Goal: Find specific page/section: Find specific page/section

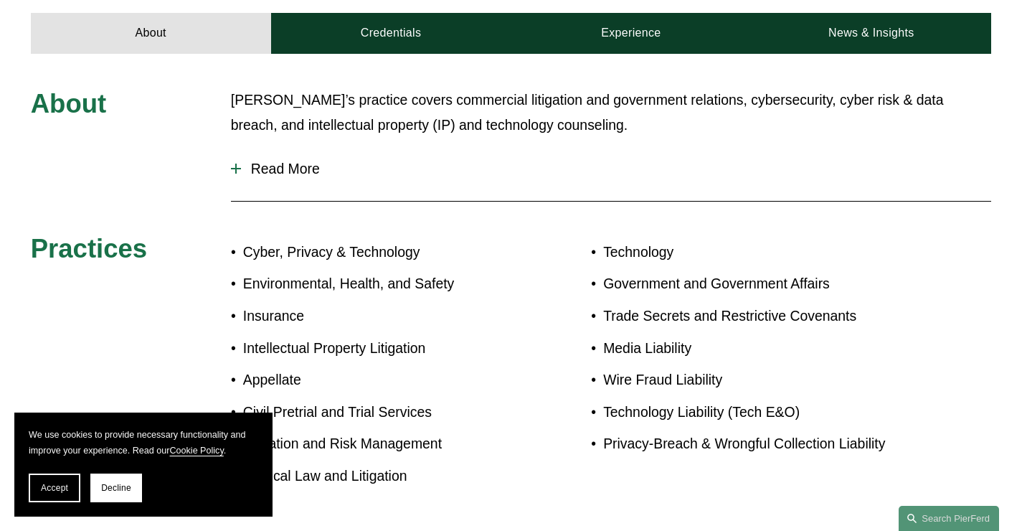
scroll to position [802, 0]
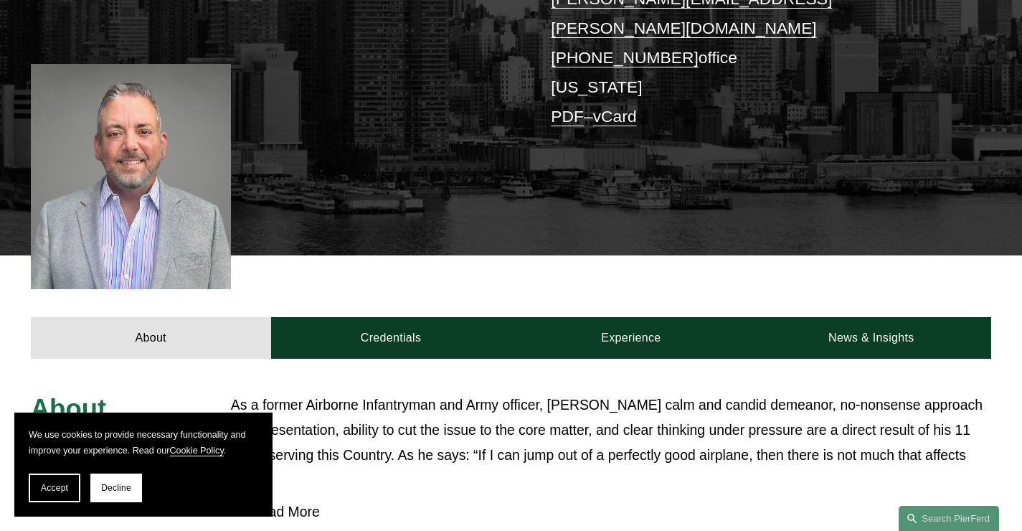
scroll to position [467, 0]
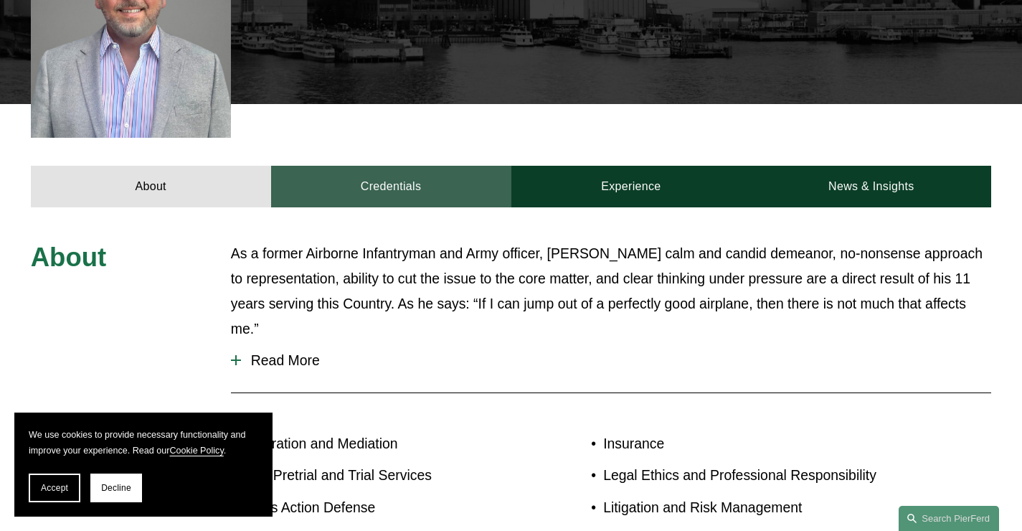
click at [392, 189] on link "Credentials" at bounding box center [391, 187] width 240 height 42
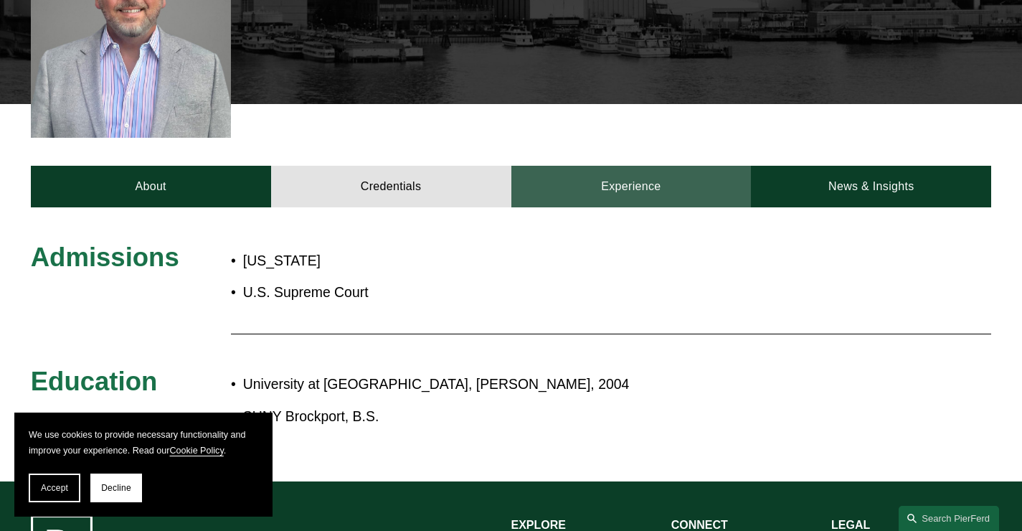
click at [631, 177] on link "Experience" at bounding box center [631, 187] width 240 height 42
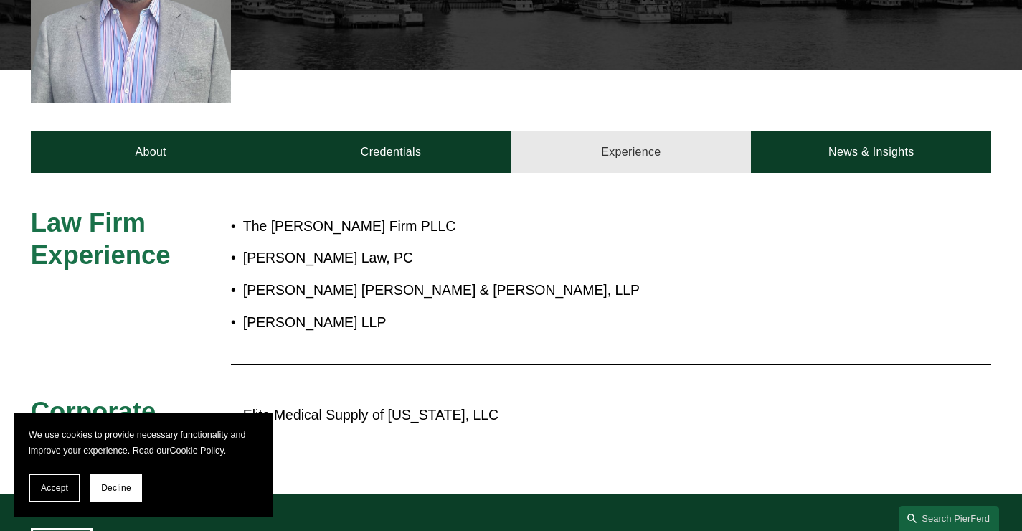
scroll to position [544, 0]
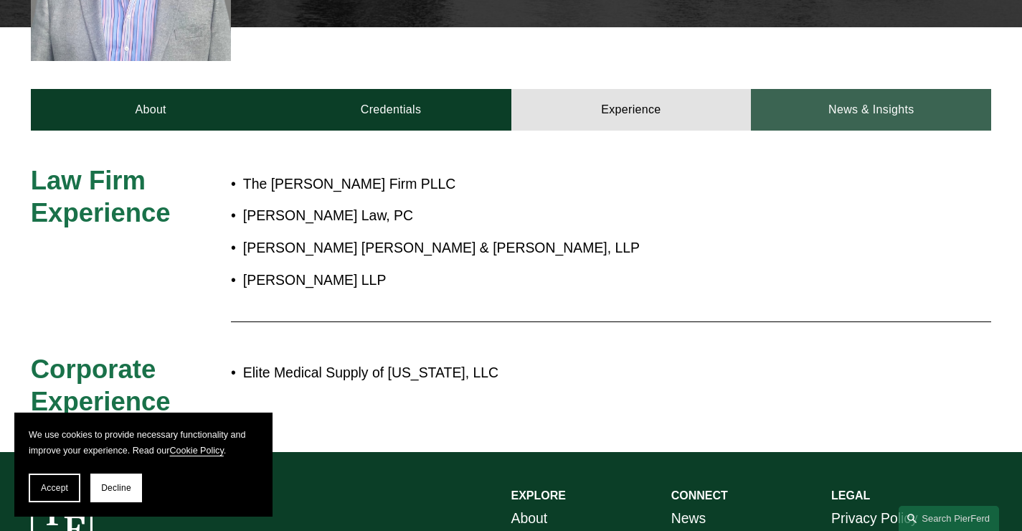
click at [846, 93] on link "News & Insights" at bounding box center [871, 110] width 240 height 42
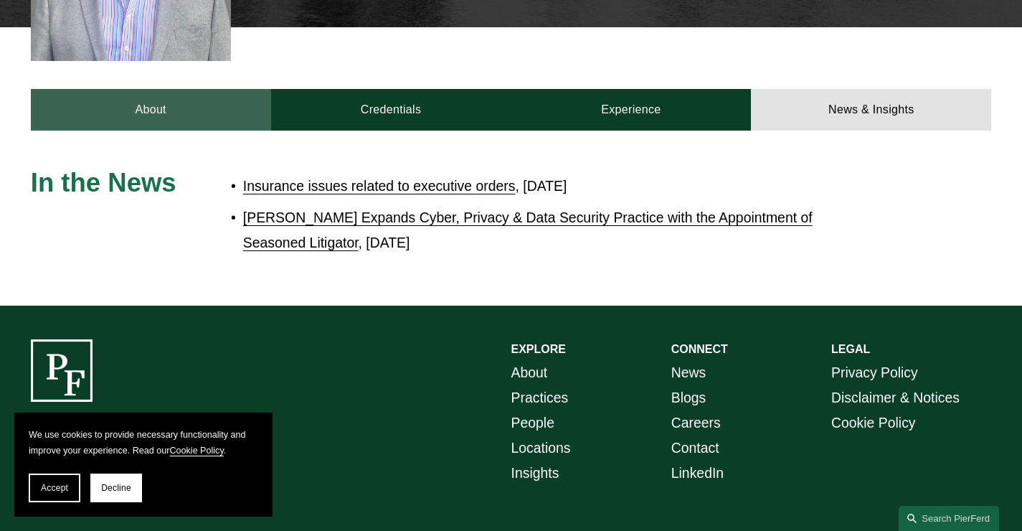
click at [166, 110] on link "About" at bounding box center [151, 110] width 240 height 42
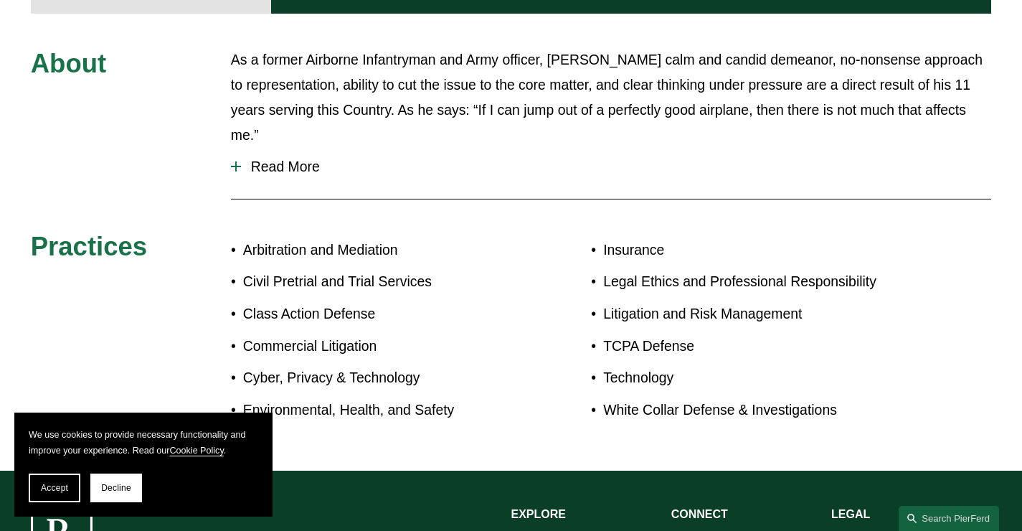
scroll to position [675, 0]
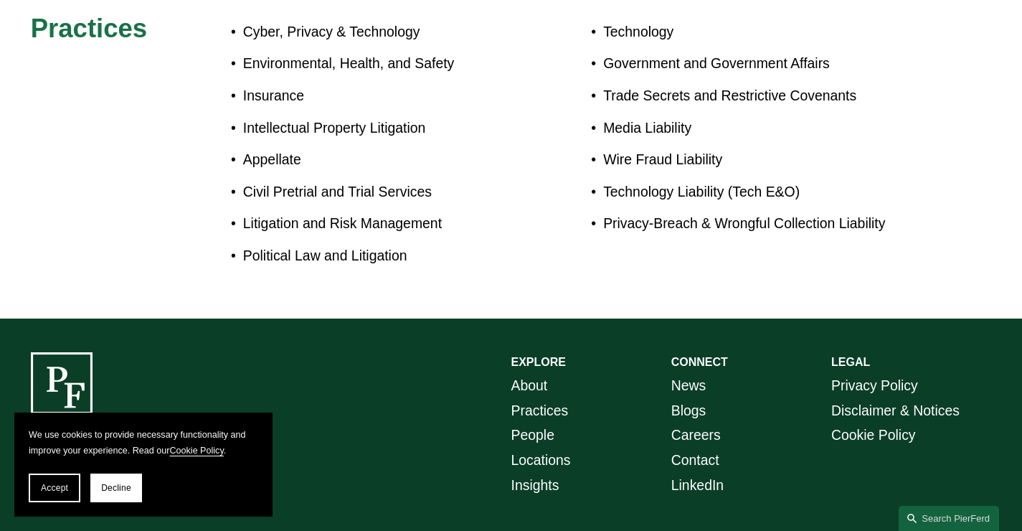
scroll to position [933, 0]
